Goal: Task Accomplishment & Management: Manage account settings

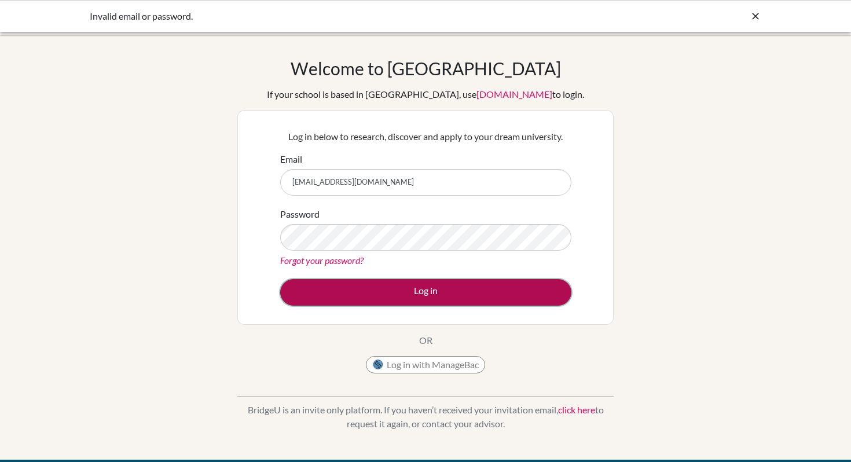
click at [320, 301] on button "Log in" at bounding box center [425, 292] width 291 height 27
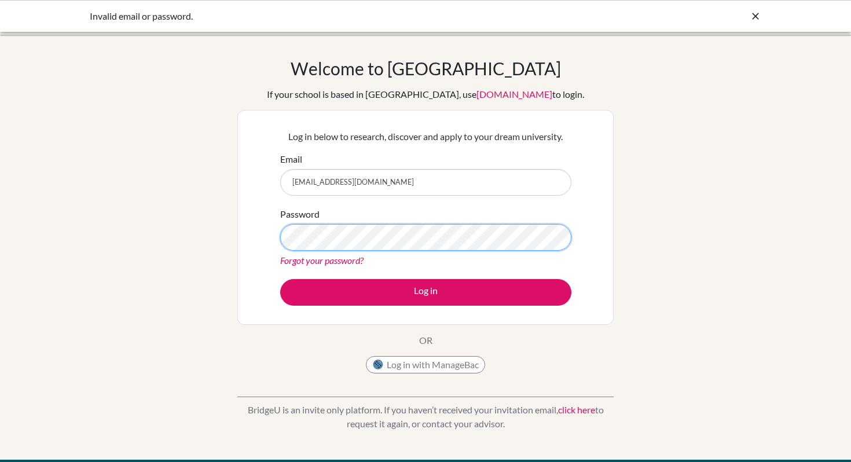
click at [280, 279] on button "Log in" at bounding box center [425, 292] width 291 height 27
